Goal: Transaction & Acquisition: Purchase product/service

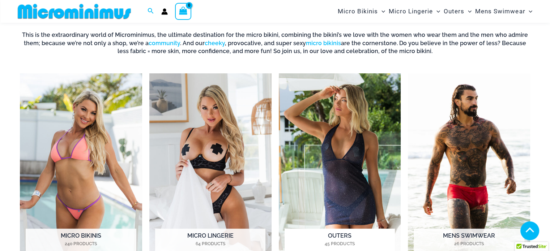
scroll to position [283, 0]
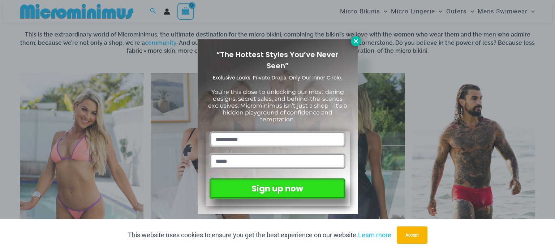
click at [353, 41] on icon at bounding box center [356, 41] width 7 height 7
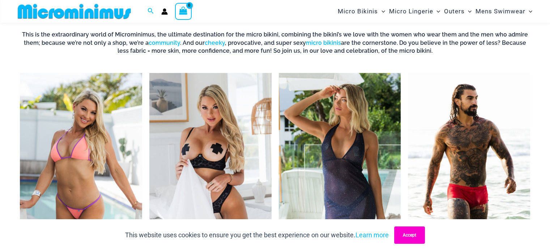
click at [410, 228] on button "Accept" at bounding box center [409, 235] width 31 height 17
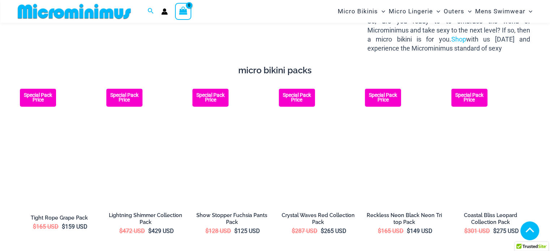
scroll to position [970, 0]
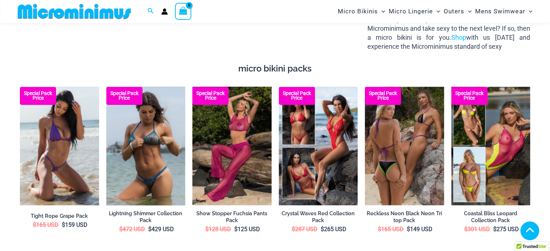
click at [156, 153] on img at bounding box center [145, 146] width 79 height 119
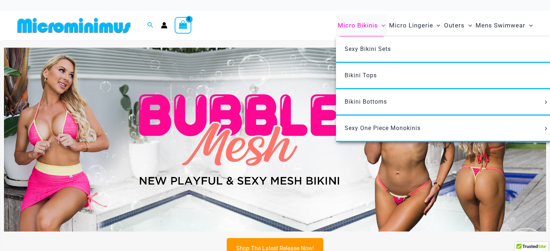
click at [359, 25] on span "Micro Bikinis" at bounding box center [358, 25] width 40 height 18
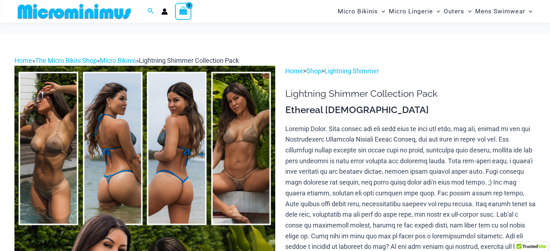
scroll to position [210, 0]
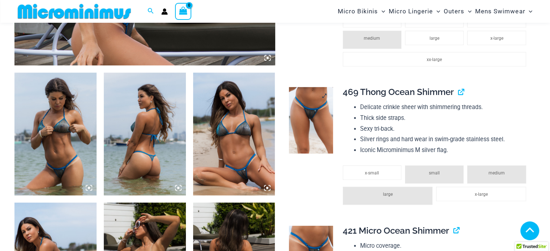
click at [292, 114] on img at bounding box center [311, 120] width 44 height 66
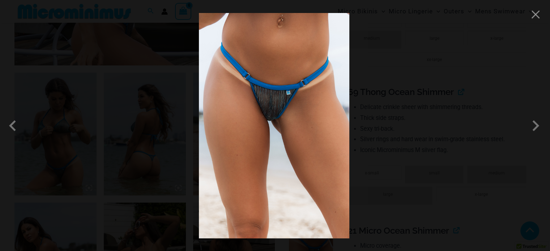
click at [279, 107] on img at bounding box center [274, 126] width 150 height 226
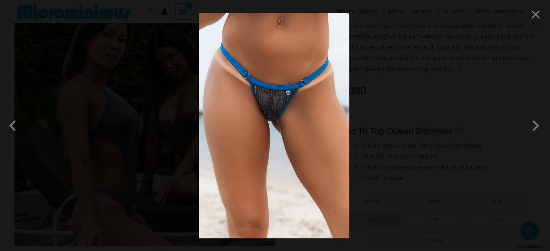
scroll to position [283, 0]
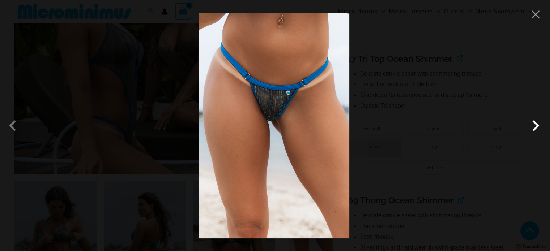
click at [538, 124] on span at bounding box center [536, 126] width 22 height 22
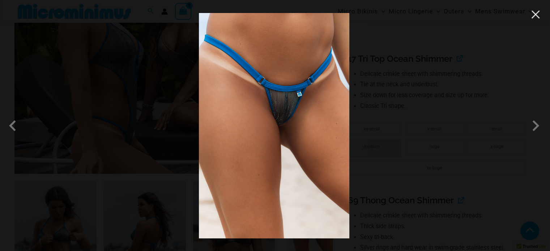
drag, startPoint x: 533, startPoint y: 12, endPoint x: 427, endPoint y: 90, distance: 131.9
click at [532, 12] on button "Close" at bounding box center [535, 14] width 11 height 11
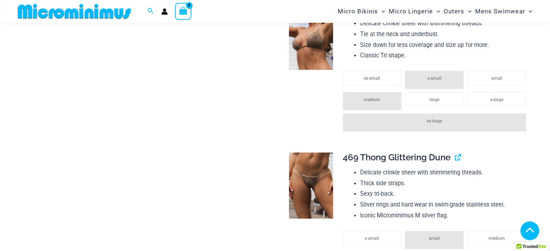
scroll to position [969, 0]
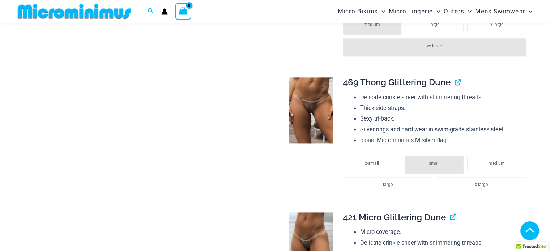
drag, startPoint x: 305, startPoint y: 118, endPoint x: 300, endPoint y: 125, distance: 9.3
click at [300, 125] on img at bounding box center [311, 110] width 44 height 66
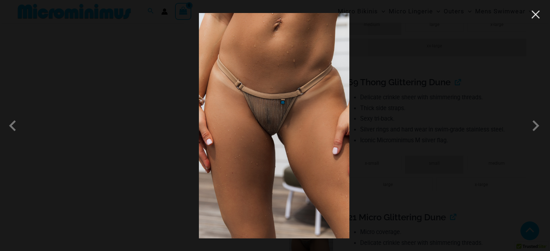
drag, startPoint x: 535, startPoint y: 13, endPoint x: 522, endPoint y: 16, distance: 14.0
click at [535, 13] on button "Close" at bounding box center [535, 14] width 11 height 11
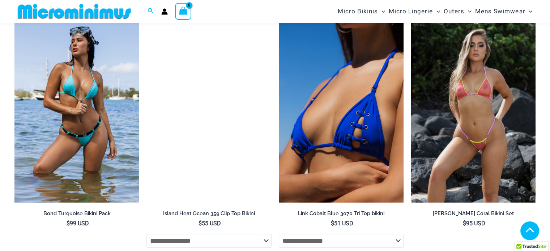
scroll to position [2415, 0]
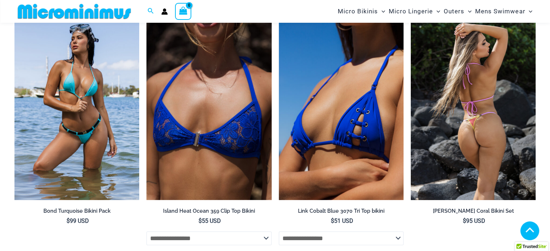
click at [449, 136] on img at bounding box center [473, 106] width 125 height 187
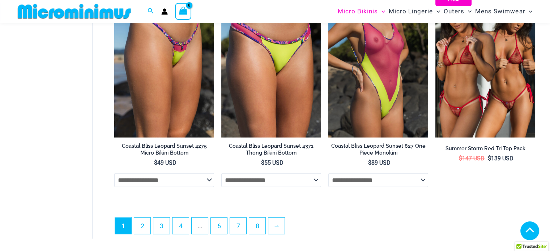
scroll to position [1873, 0]
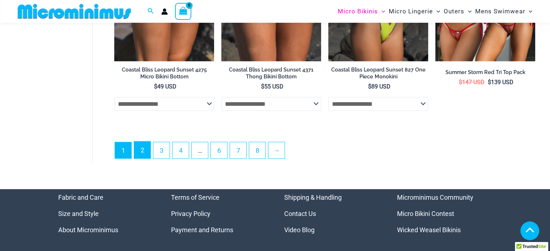
click at [147, 149] on link "2" at bounding box center [142, 150] width 16 height 17
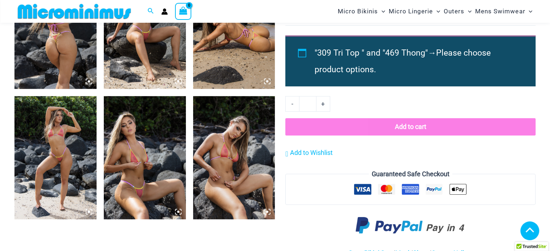
scroll to position [500, 0]
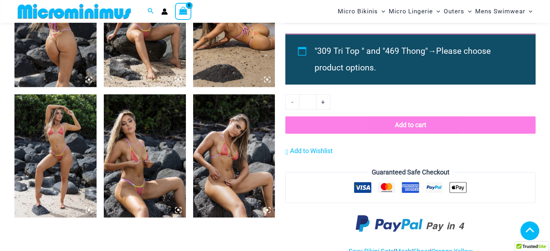
click at [89, 211] on icon at bounding box center [89, 210] width 7 height 7
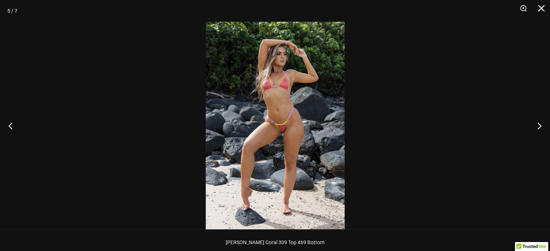
click at [287, 118] on img at bounding box center [275, 126] width 139 height 208
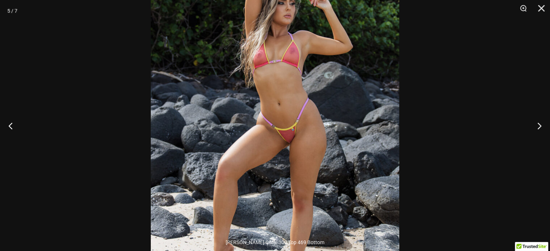
click at [287, 118] on img at bounding box center [275, 131] width 248 height 372
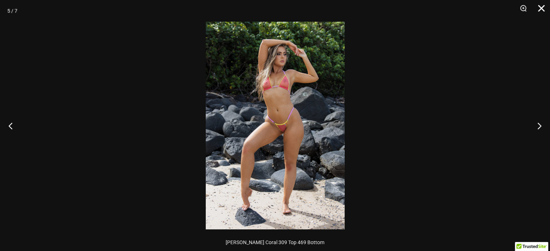
click at [539, 7] on button "Close" at bounding box center [539, 11] width 18 height 22
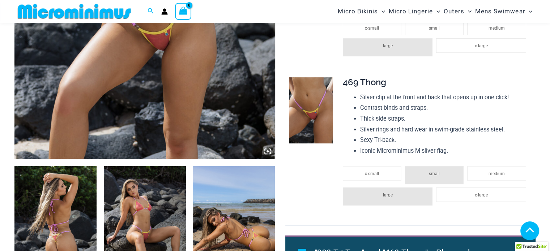
scroll to position [210, 0]
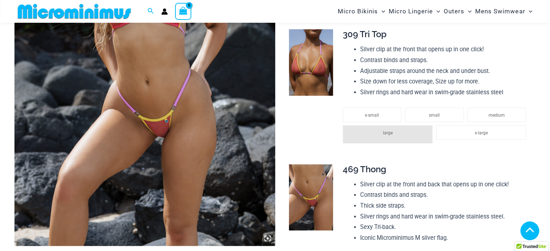
click at [307, 192] on img at bounding box center [311, 197] width 44 height 66
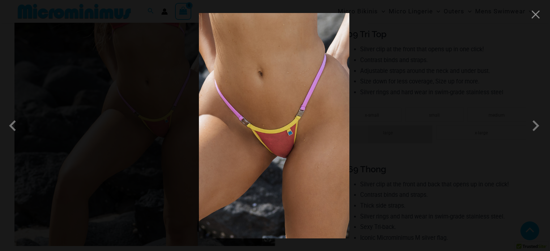
drag, startPoint x: 468, startPoint y: 71, endPoint x: 494, endPoint y: 51, distance: 32.6
click at [470, 70] on div at bounding box center [275, 125] width 550 height 251
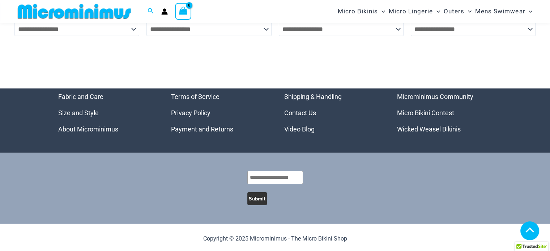
scroll to position [2264, 0]
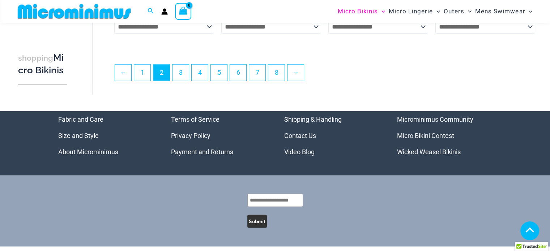
scroll to position [1801, 0]
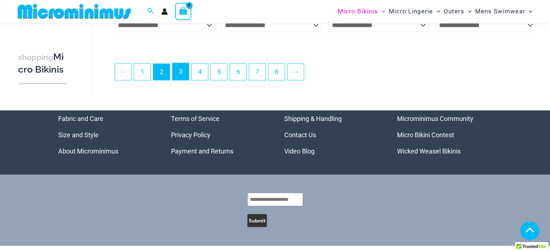
click at [181, 69] on link "3" at bounding box center [180, 71] width 16 height 17
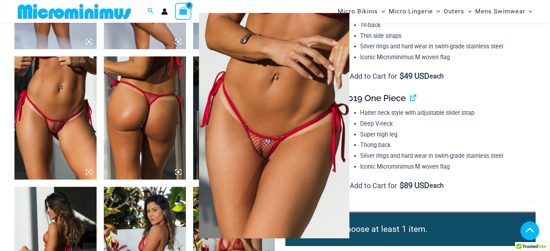
scroll to position [651, 0]
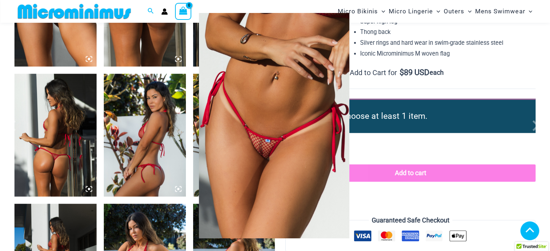
click at [402, 103] on div at bounding box center [275, 125] width 550 height 251
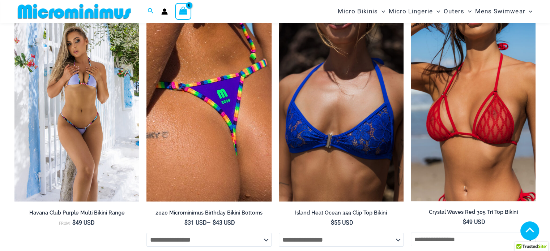
scroll to position [2567, 0]
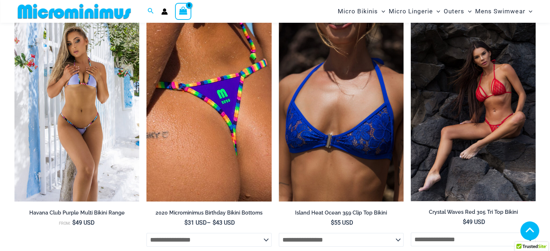
click at [462, 104] on img at bounding box center [473, 107] width 125 height 187
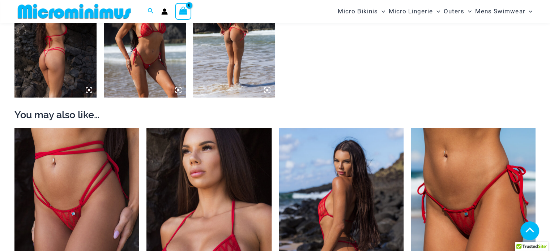
scroll to position [680, 0]
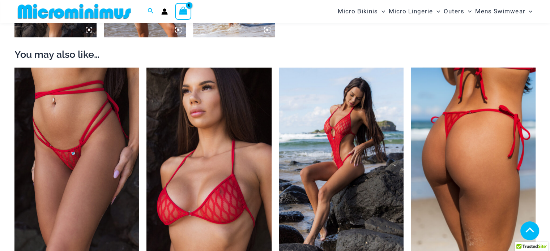
click at [479, 153] on img at bounding box center [473, 161] width 125 height 187
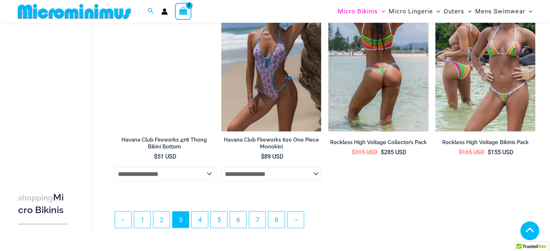
scroll to position [1831, 0]
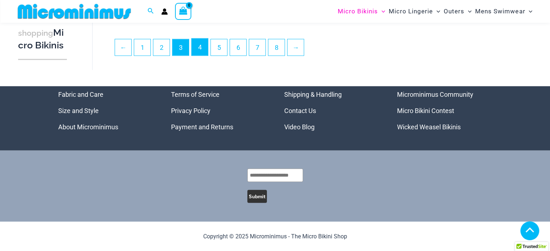
click at [200, 50] on link "4" at bounding box center [200, 47] width 16 height 17
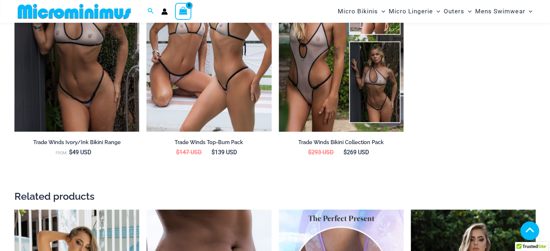
scroll to position [1114, 0]
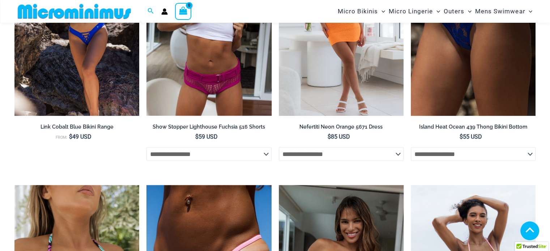
scroll to position [1258, 0]
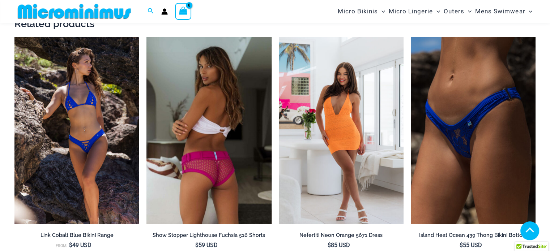
click at [225, 133] on img at bounding box center [208, 130] width 125 height 187
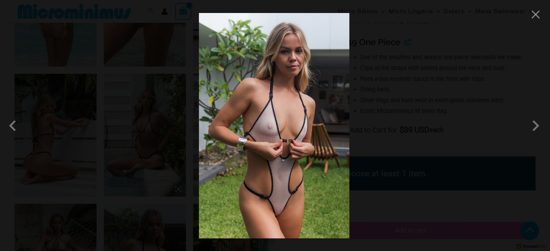
scroll to position [651, 0]
click at [536, 17] on button "Close" at bounding box center [535, 14] width 11 height 11
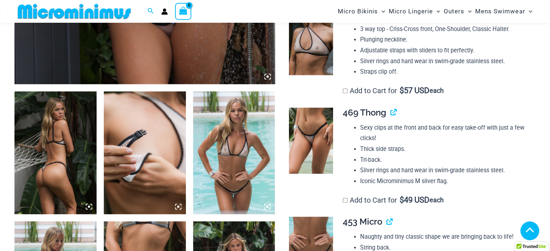
scroll to position [361, 0]
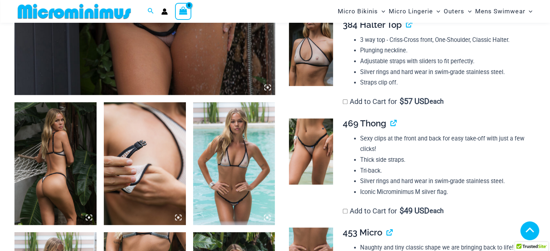
click at [319, 142] on img at bounding box center [311, 152] width 44 height 66
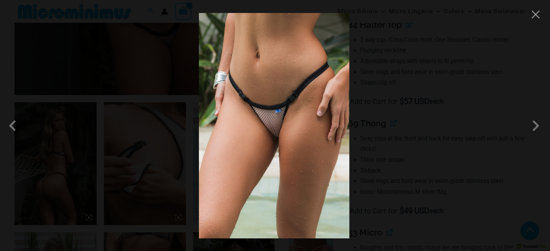
click at [284, 126] on img at bounding box center [274, 126] width 150 height 226
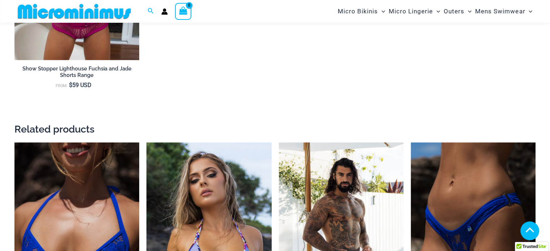
scroll to position [1258, 0]
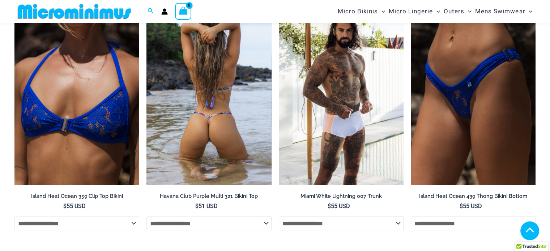
click at [208, 114] on img at bounding box center [208, 91] width 125 height 187
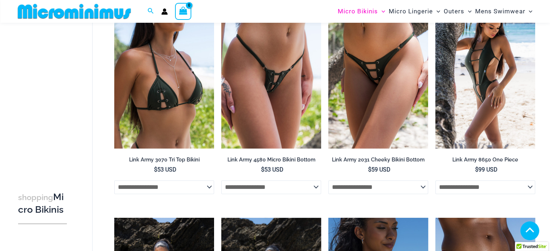
scroll to position [1186, 0]
